Goal: Task Accomplishment & Management: Use online tool/utility

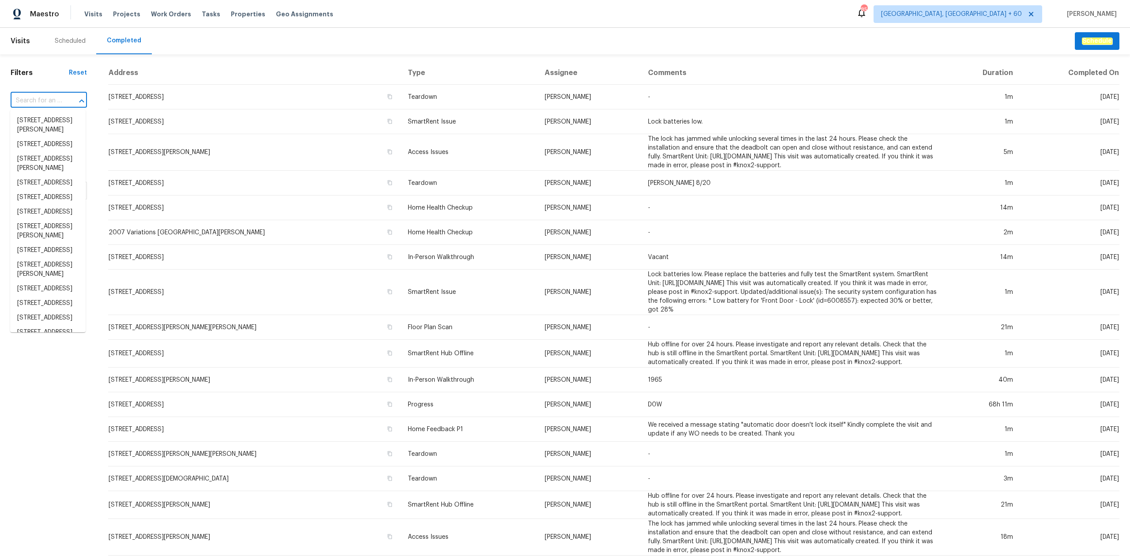
click at [39, 96] on input "text" at bounding box center [37, 101] width 52 height 14
paste input "[STREET_ADDRESS]"
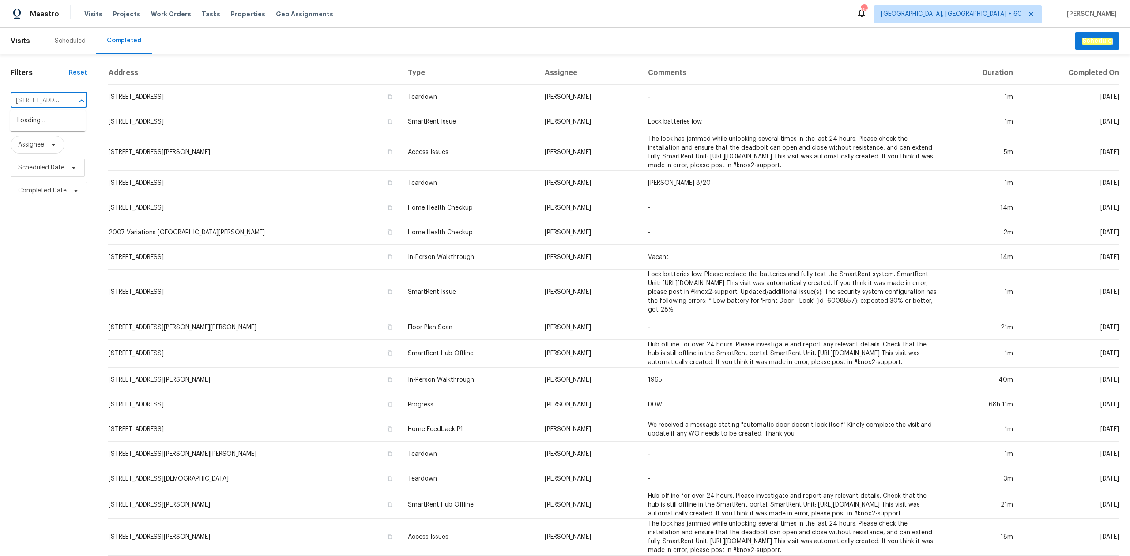
scroll to position [0, 78]
type input "[STREET_ADDRESS]"
click at [54, 125] on li "[STREET_ADDRESS]" at bounding box center [47, 120] width 75 height 15
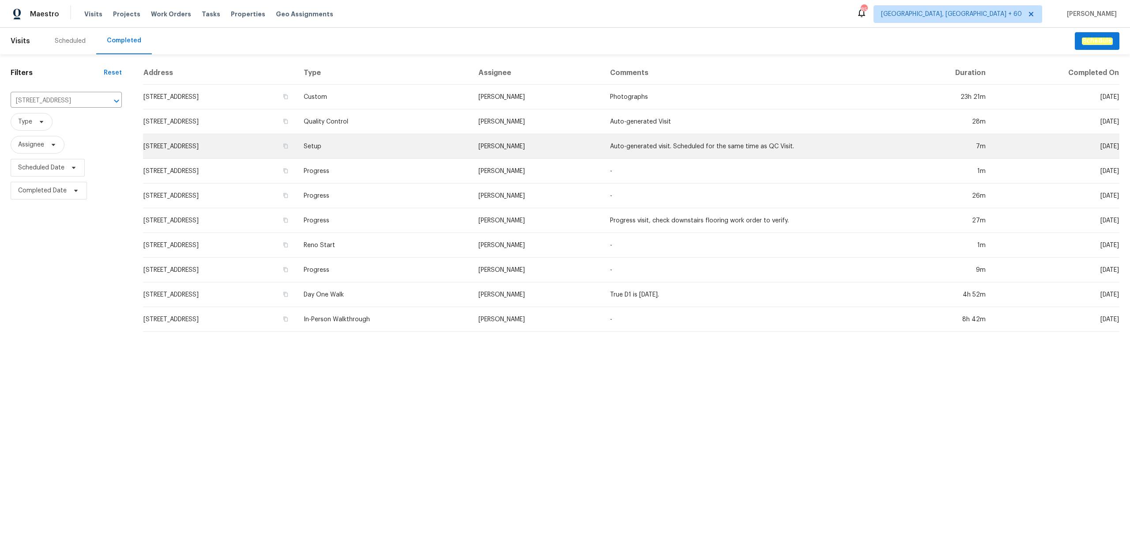
click at [441, 156] on td "Setup" at bounding box center [384, 146] width 175 height 25
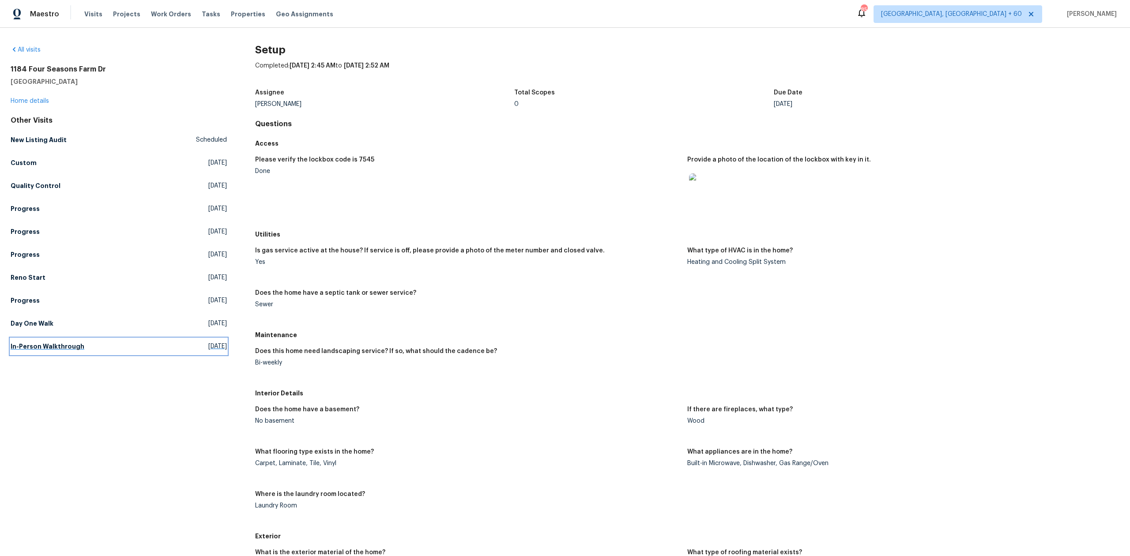
click at [95, 343] on link "In-Person Walkthrough [DATE]" at bounding box center [119, 347] width 216 height 16
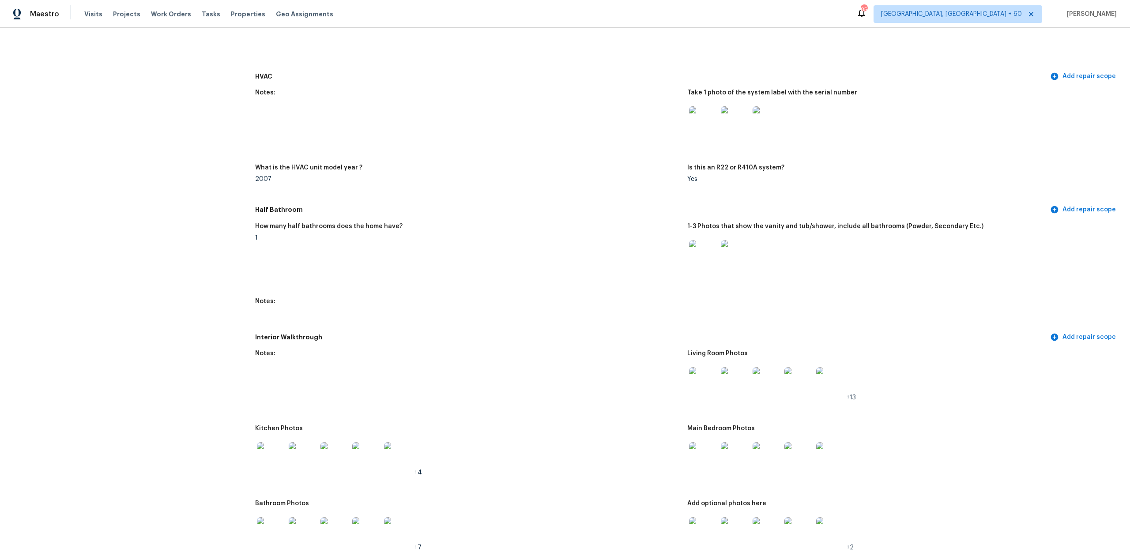
scroll to position [765, 0]
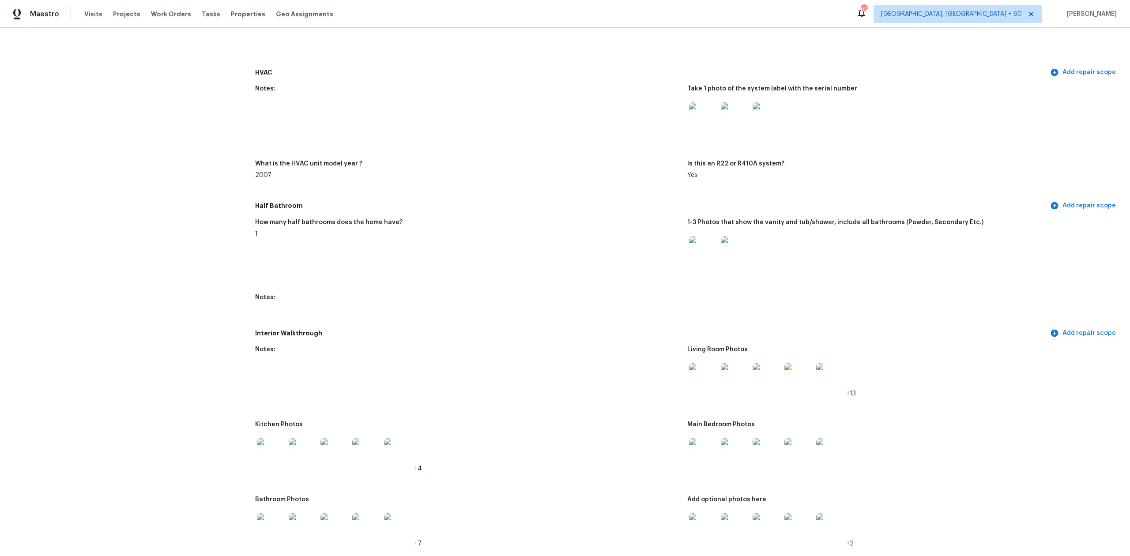
click at [696, 375] on img at bounding box center [703, 377] width 28 height 28
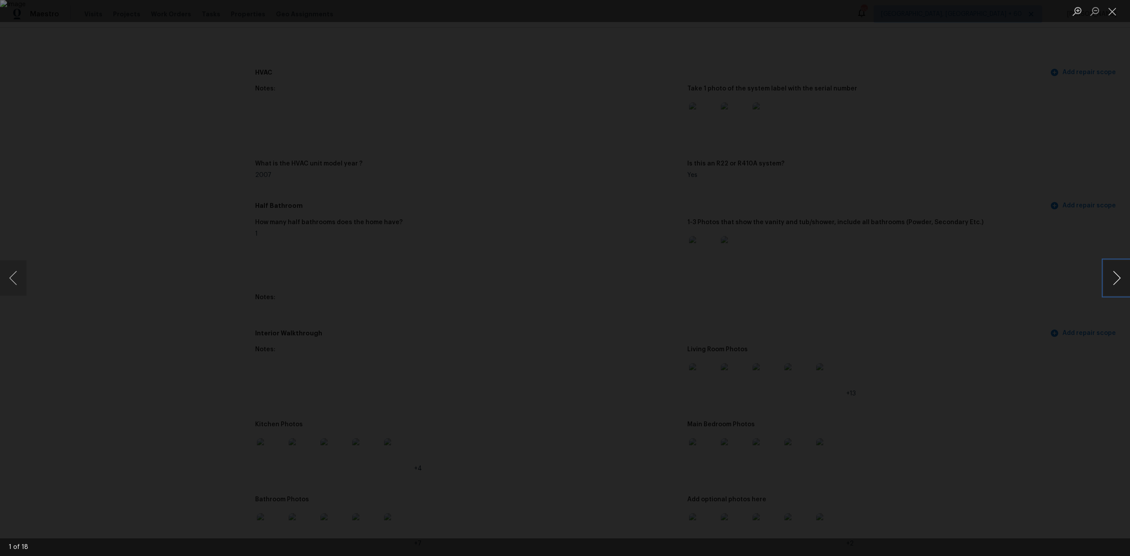
click at [1115, 289] on button "Next image" at bounding box center [1117, 277] width 26 height 35
click at [1114, 290] on button "Next image" at bounding box center [1117, 277] width 26 height 35
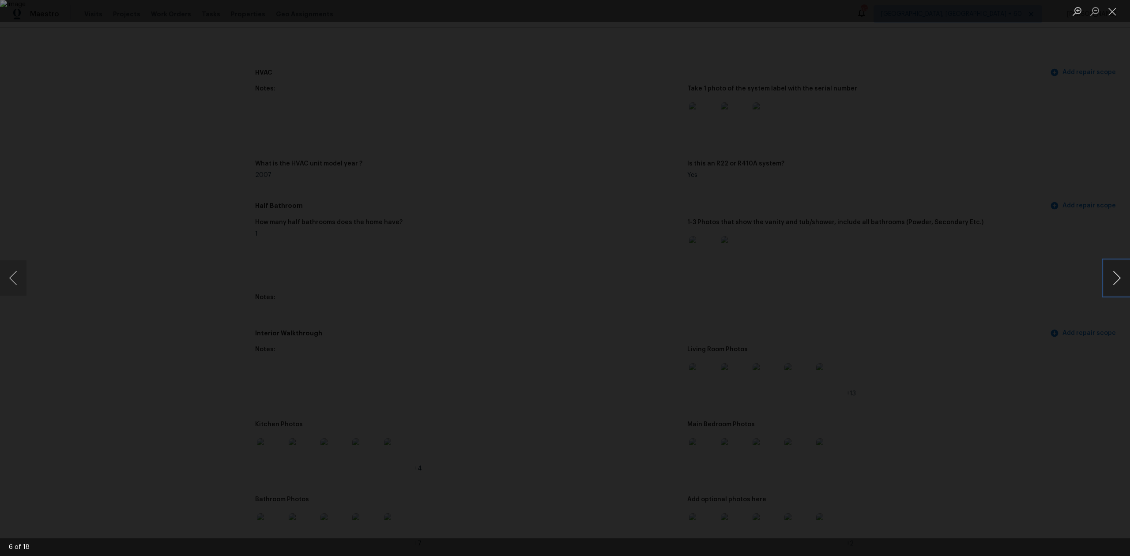
click at [1114, 290] on button "Next image" at bounding box center [1117, 277] width 26 height 35
click at [1111, 290] on button "Next image" at bounding box center [1117, 277] width 26 height 35
